Goal: Transaction & Acquisition: Purchase product/service

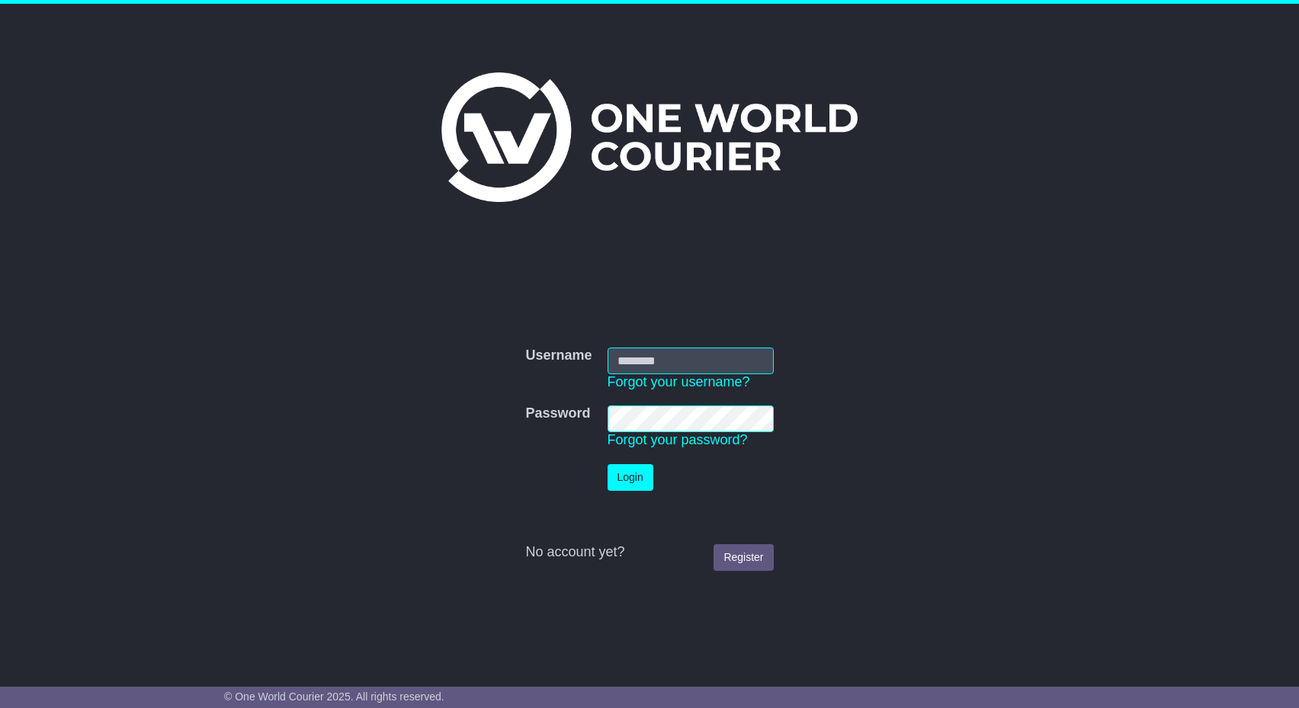
drag, startPoint x: 639, startPoint y: 351, endPoint x: 638, endPoint y: 359, distance: 7.7
click at [638, 351] on input "Username" at bounding box center [690, 360] width 166 height 27
type input "**********"
click at [613, 480] on button "Login" at bounding box center [630, 477] width 46 height 27
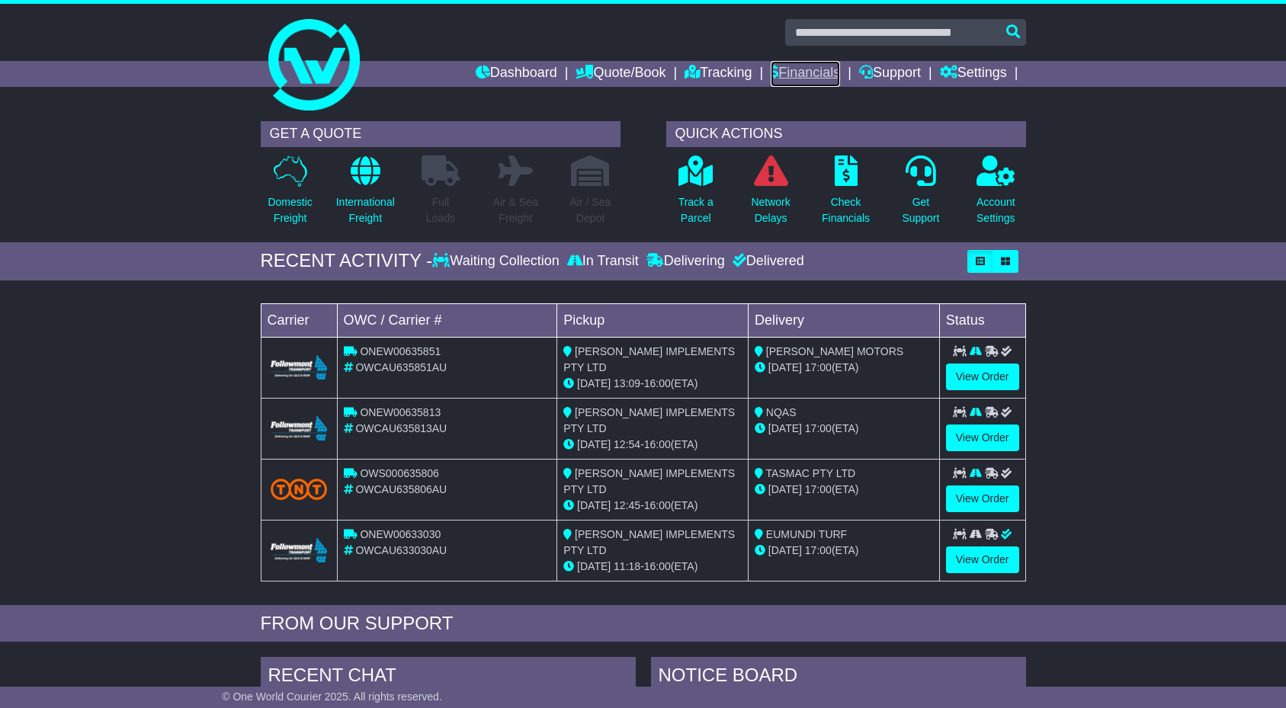
click at [814, 81] on link "Financials" at bounding box center [804, 74] width 69 height 26
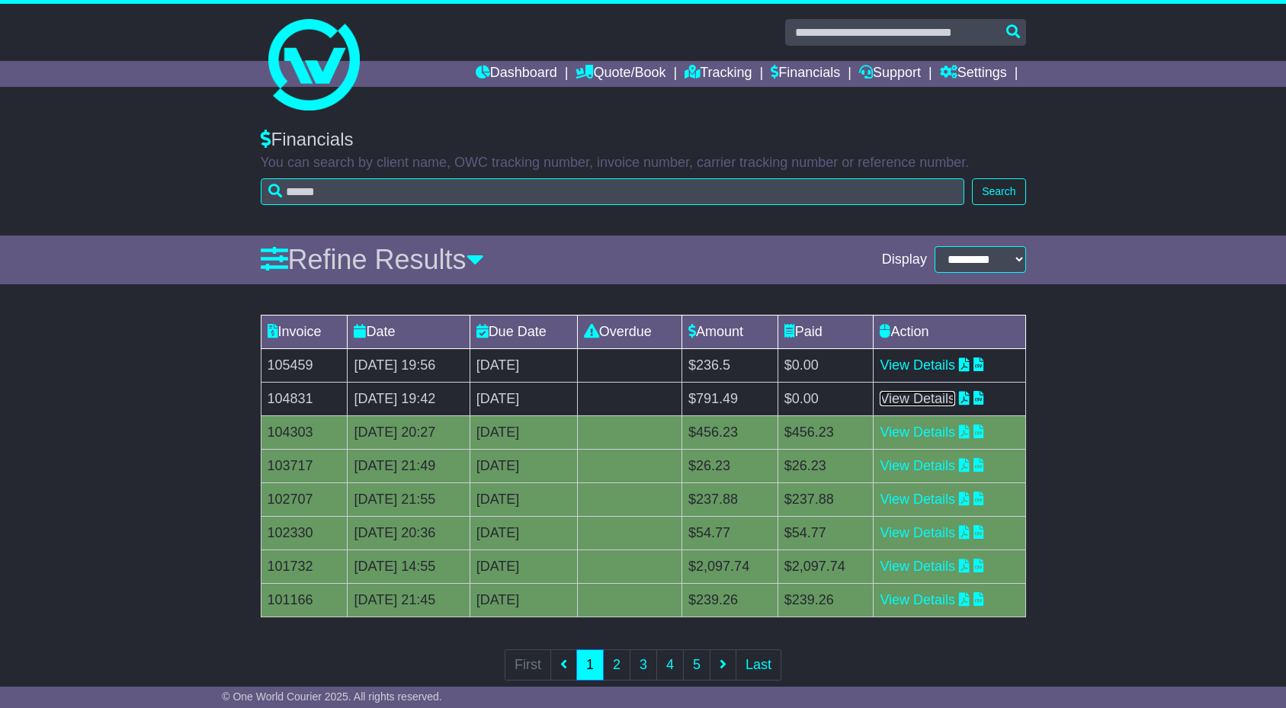
click at [918, 395] on link "View Details" at bounding box center [916, 398] width 75 height 15
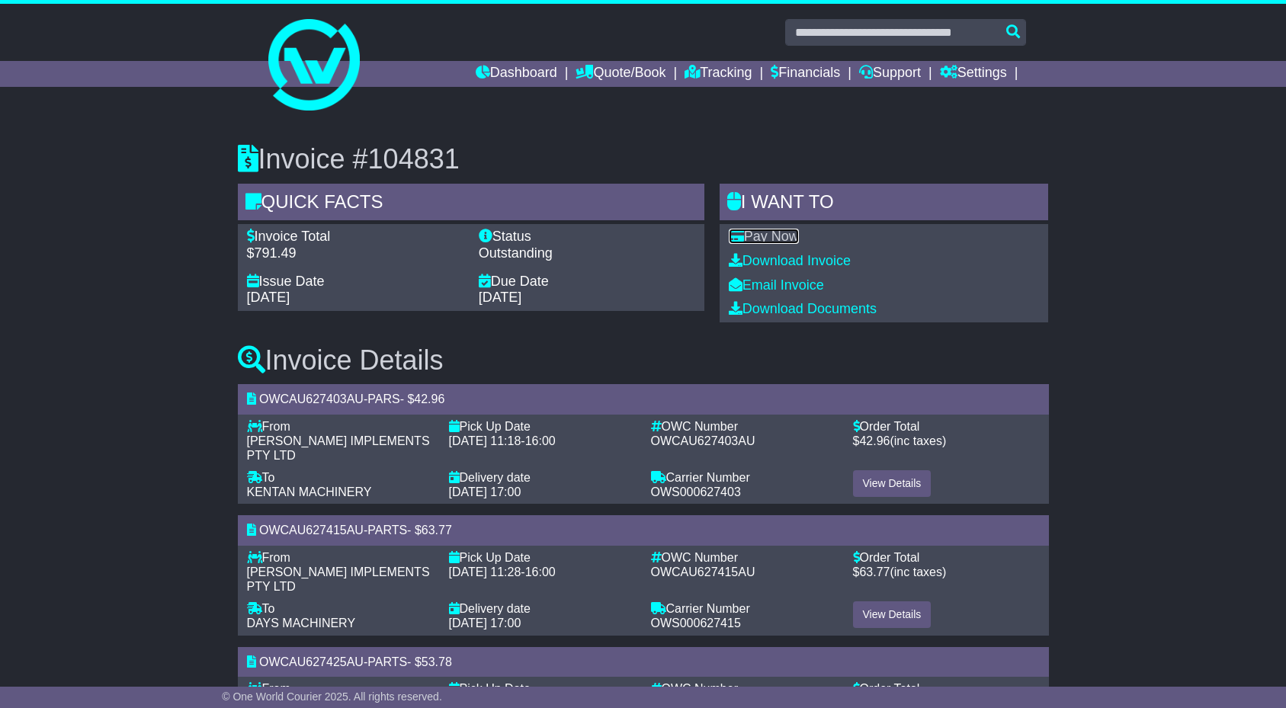
click at [777, 239] on link "Pay Now" at bounding box center [764, 236] width 70 height 15
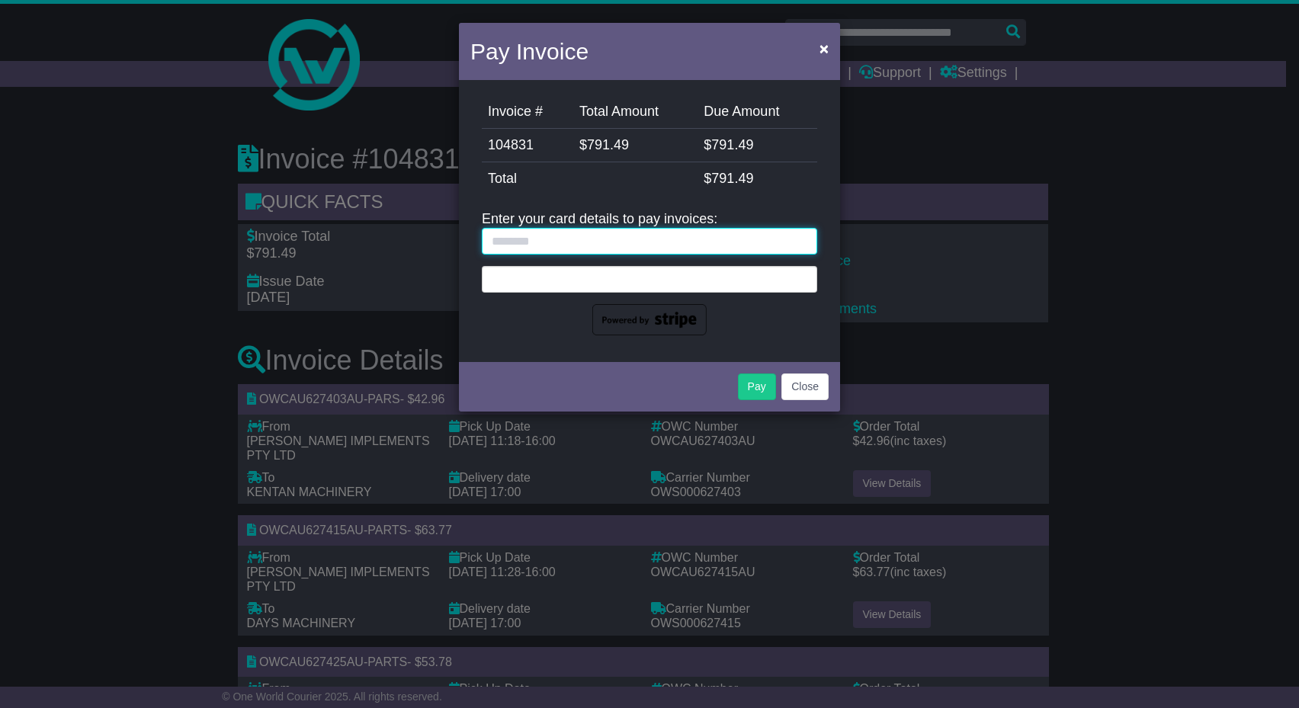
click at [559, 240] on input "text" at bounding box center [649, 241] width 335 height 27
type input "**********"
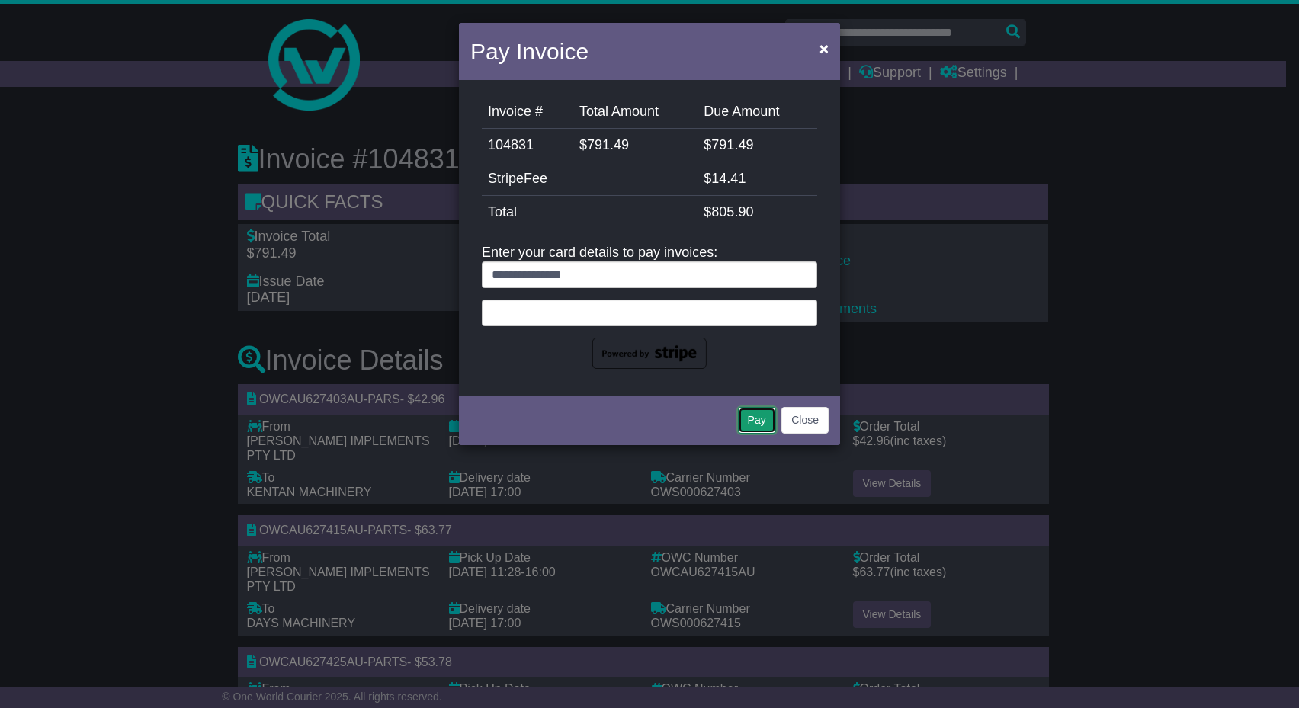
click at [756, 415] on button "Pay" at bounding box center [757, 420] width 38 height 27
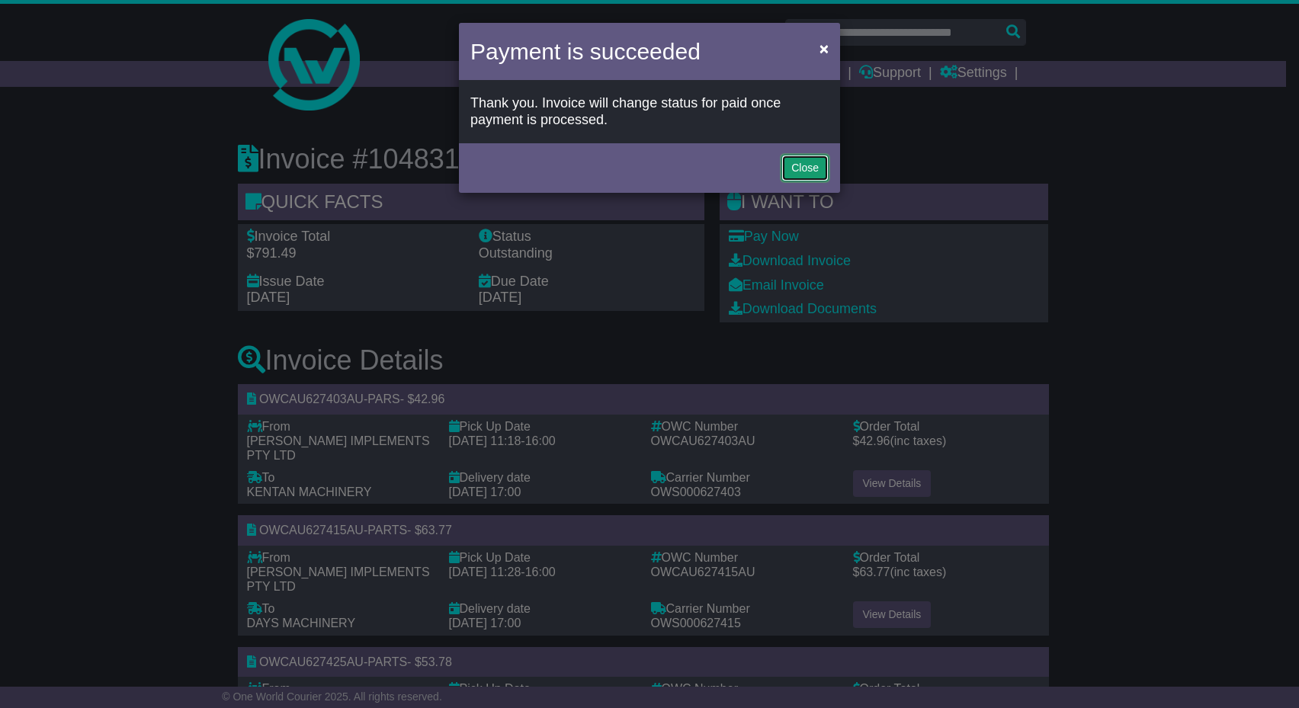
click at [809, 165] on button "Close" at bounding box center [804, 168] width 47 height 27
